Goal: Information Seeking & Learning: Find specific fact

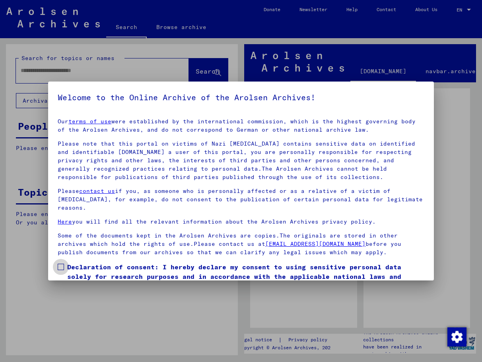
click at [63, 267] on span at bounding box center [61, 267] width 6 height 6
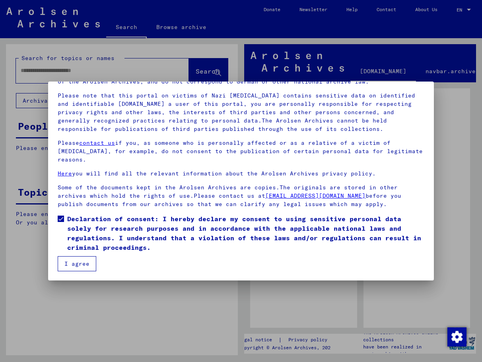
scroll to position [48, 0]
click at [69, 261] on button "I agree" at bounding box center [77, 263] width 39 height 15
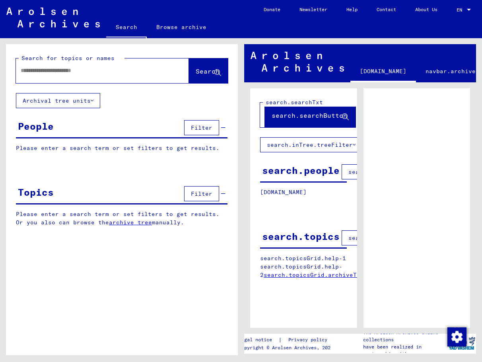
click at [38, 71] on input "text" at bounding box center [95, 70] width 149 height 8
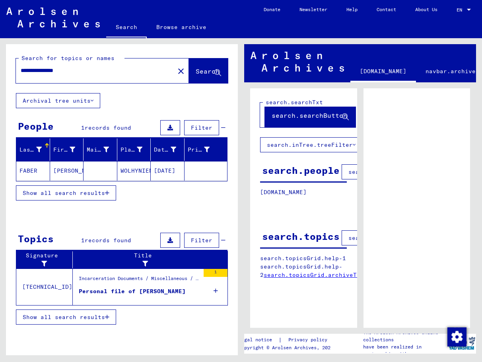
click at [29, 169] on mat-cell "FABER" at bounding box center [33, 170] width 34 height 19
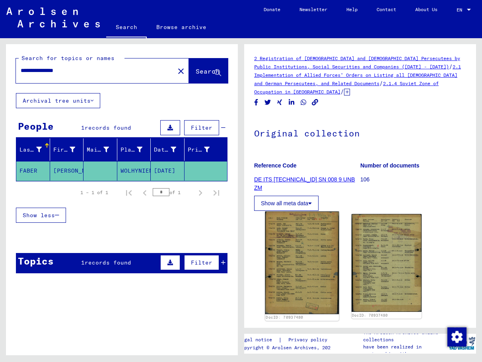
click at [304, 253] on img at bounding box center [302, 263] width 74 height 103
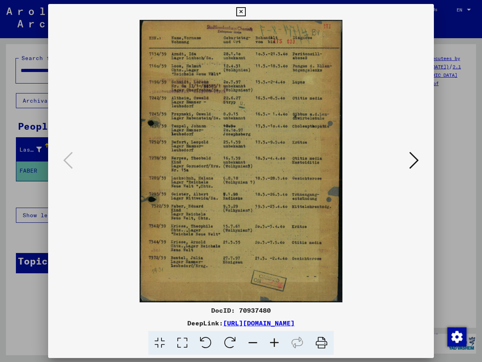
click at [274, 338] on icon at bounding box center [274, 343] width 21 height 24
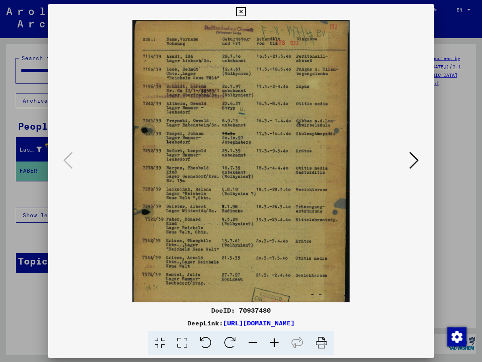
click at [274, 338] on icon at bounding box center [274, 343] width 21 height 24
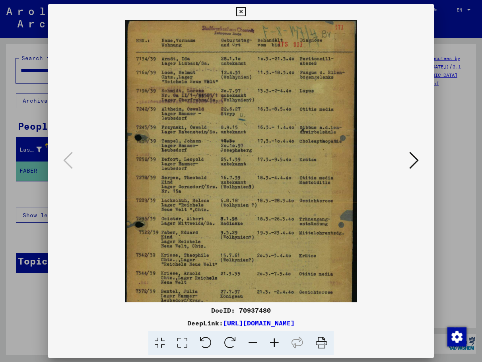
click at [274, 338] on icon at bounding box center [274, 343] width 21 height 24
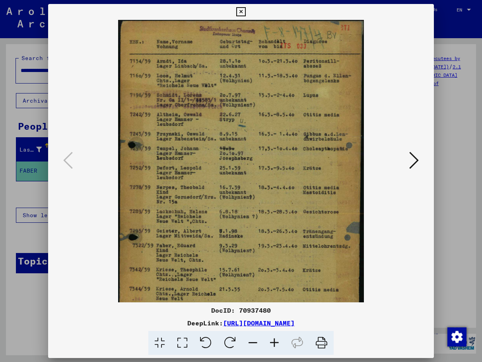
click at [274, 338] on icon at bounding box center [274, 343] width 21 height 24
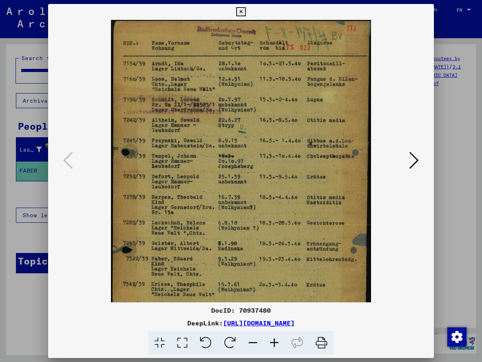
click at [274, 338] on icon at bounding box center [274, 343] width 21 height 24
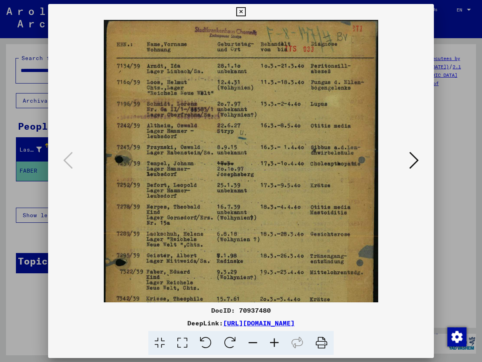
click at [411, 162] on icon at bounding box center [414, 160] width 10 height 19
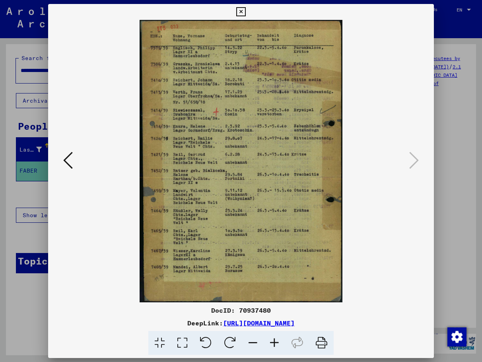
click at [68, 160] on icon at bounding box center [68, 160] width 10 height 19
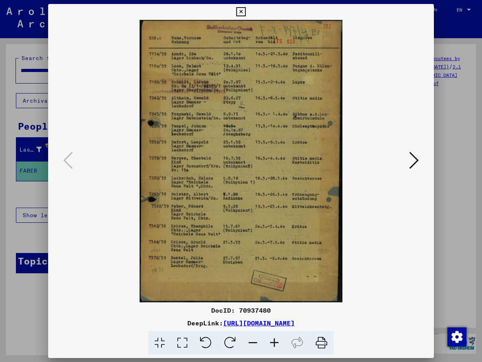
click at [275, 339] on icon at bounding box center [274, 343] width 21 height 24
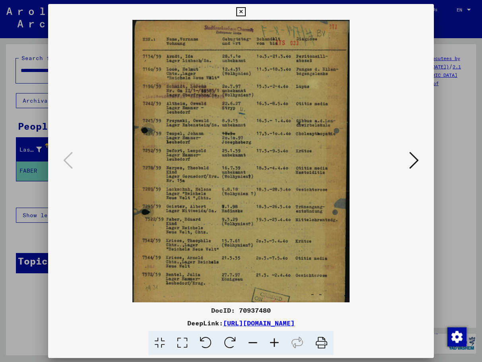
click at [275, 339] on icon at bounding box center [274, 343] width 21 height 24
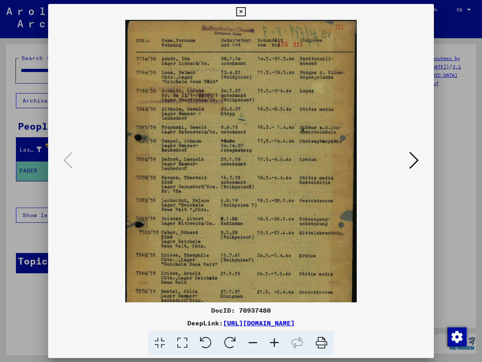
click at [275, 339] on icon at bounding box center [274, 343] width 21 height 24
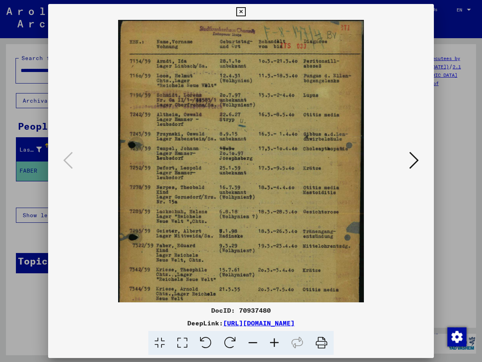
click at [415, 162] on icon at bounding box center [414, 160] width 10 height 19
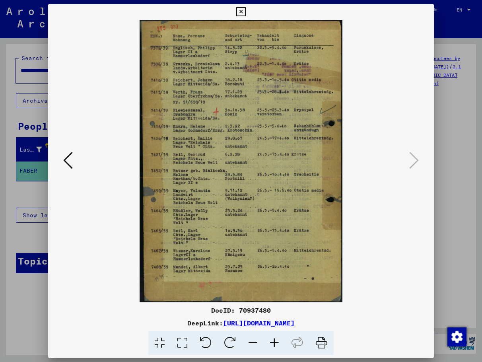
click at [274, 344] on icon at bounding box center [274, 343] width 21 height 24
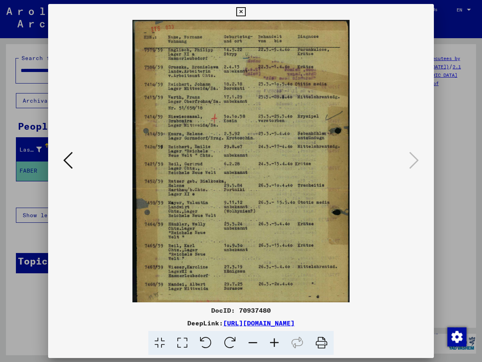
click at [274, 344] on icon at bounding box center [274, 343] width 21 height 24
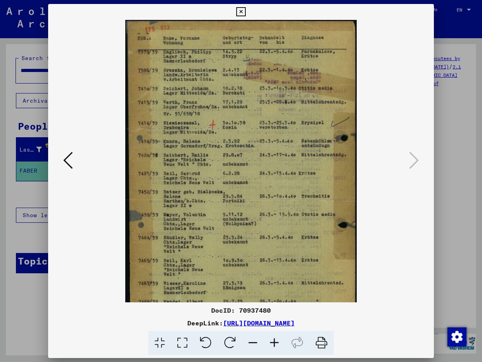
click at [274, 344] on icon at bounding box center [274, 343] width 21 height 24
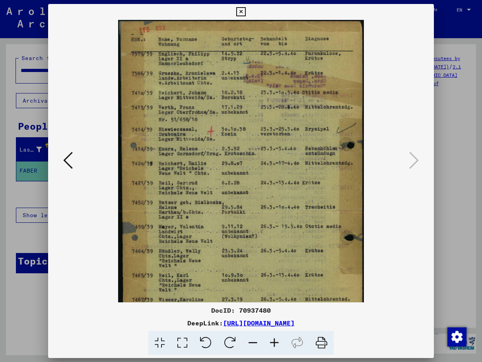
click at [274, 344] on icon at bounding box center [274, 343] width 21 height 24
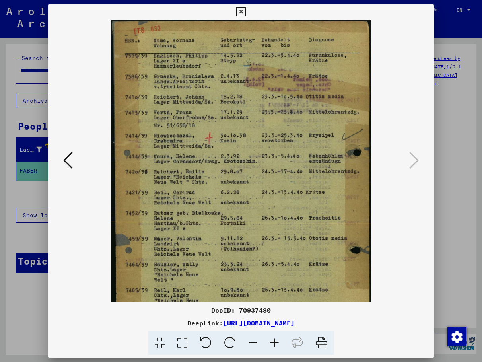
click at [274, 344] on icon at bounding box center [274, 343] width 21 height 24
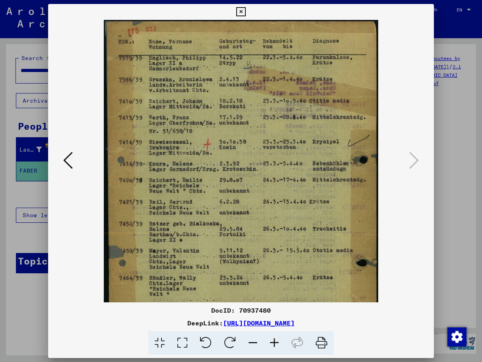
click at [274, 344] on icon at bounding box center [274, 343] width 21 height 24
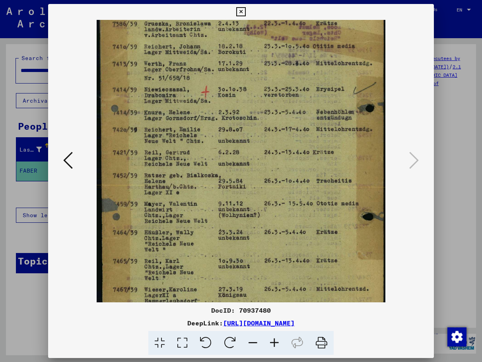
drag, startPoint x: 271, startPoint y: 224, endPoint x: 271, endPoint y: 165, distance: 58.5
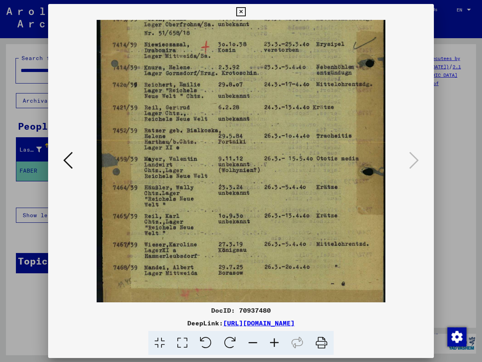
drag, startPoint x: 271, startPoint y: 160, endPoint x: 277, endPoint y: 113, distance: 47.3
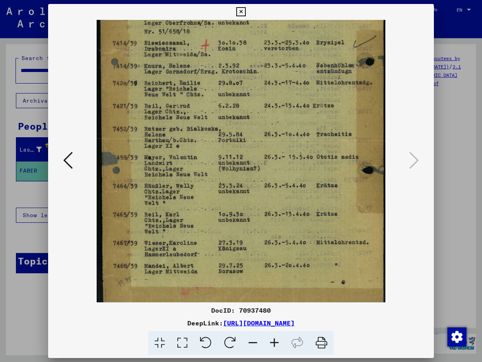
click at [245, 9] on icon at bounding box center [240, 12] width 9 height 10
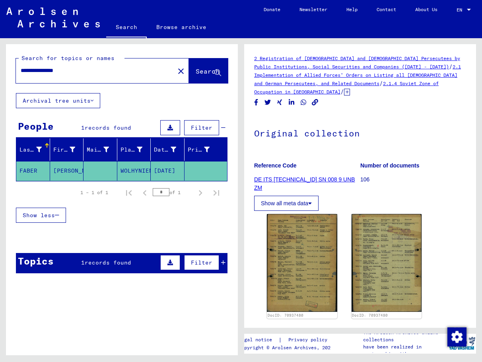
click at [46, 70] on input "**********" at bounding box center [95, 70] width 149 height 8
type input "**********"
click at [196, 69] on span "Search" at bounding box center [208, 71] width 24 height 8
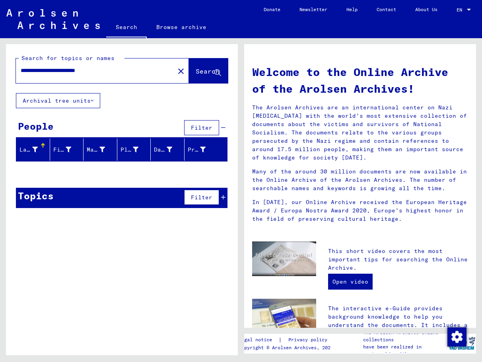
drag, startPoint x: 117, startPoint y: 72, endPoint x: 12, endPoint y: 72, distance: 104.2
click at [12, 72] on div "**********" at bounding box center [122, 68] width 232 height 49
